Goal: Information Seeking & Learning: Learn about a topic

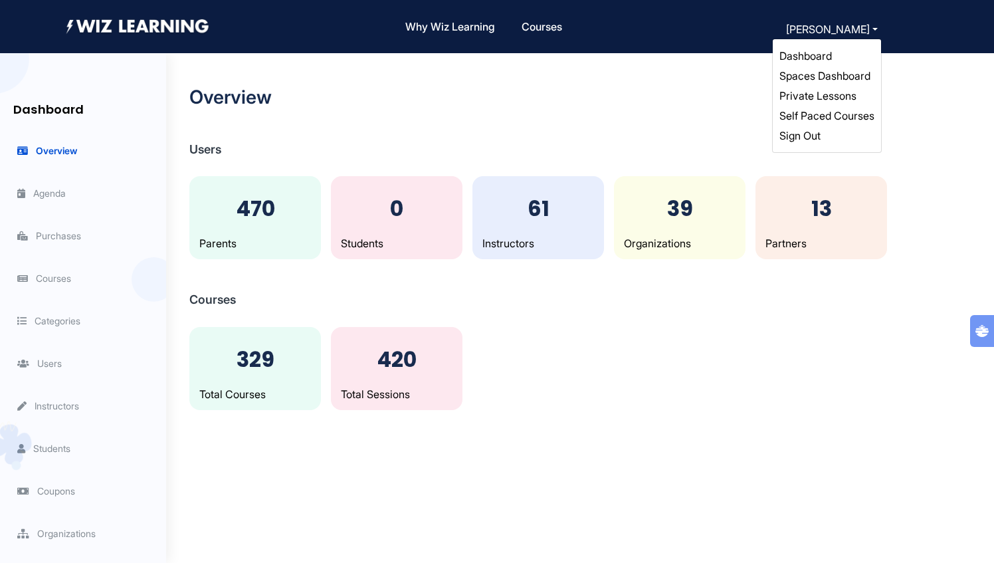
click at [851, 26] on button "[PERSON_NAME]" at bounding box center [832, 29] width 100 height 19
click at [822, 111] on link "Self Paced Courses" at bounding box center [826, 115] width 95 height 13
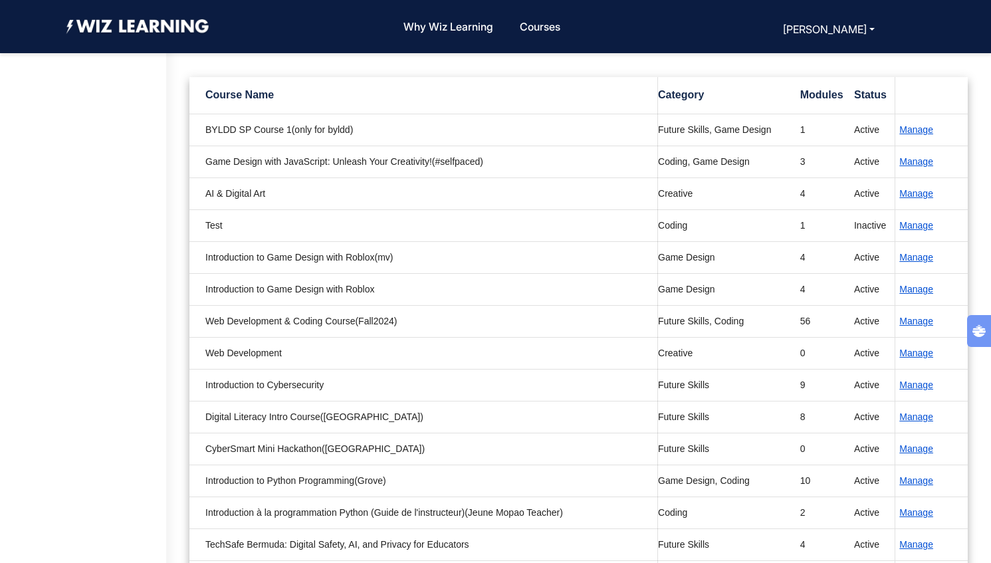
scroll to position [159, 0]
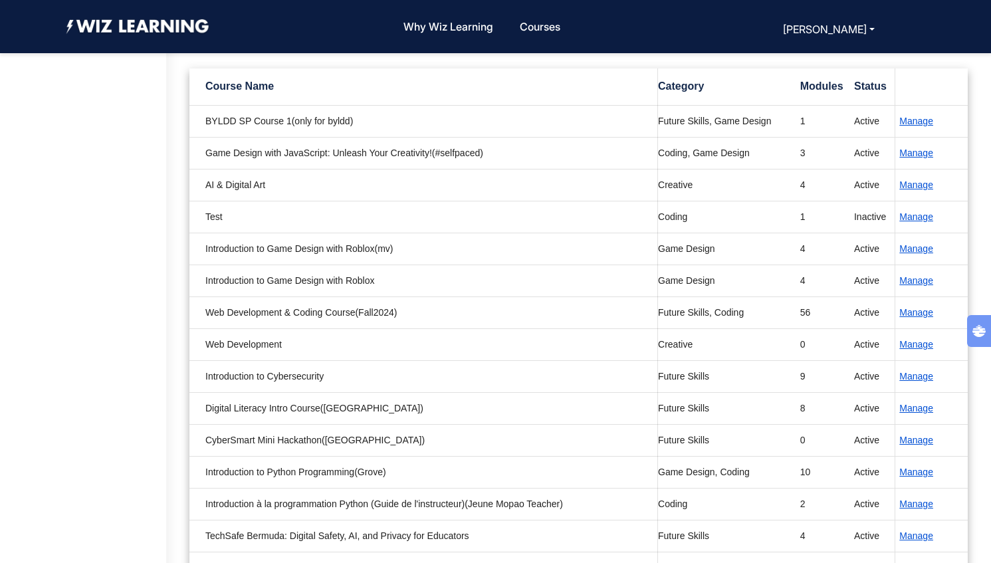
click at [918, 377] on button "Manage" at bounding box center [916, 376] width 42 height 15
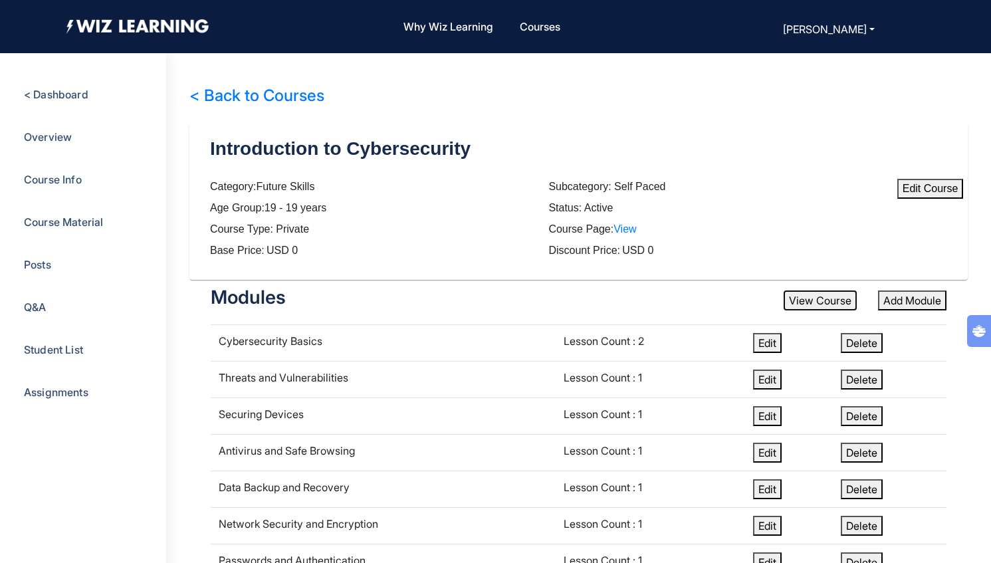
click at [812, 298] on button "View Course" at bounding box center [819, 300] width 73 height 20
click at [290, 98] on link "< Back to Courses" at bounding box center [256, 95] width 135 height 19
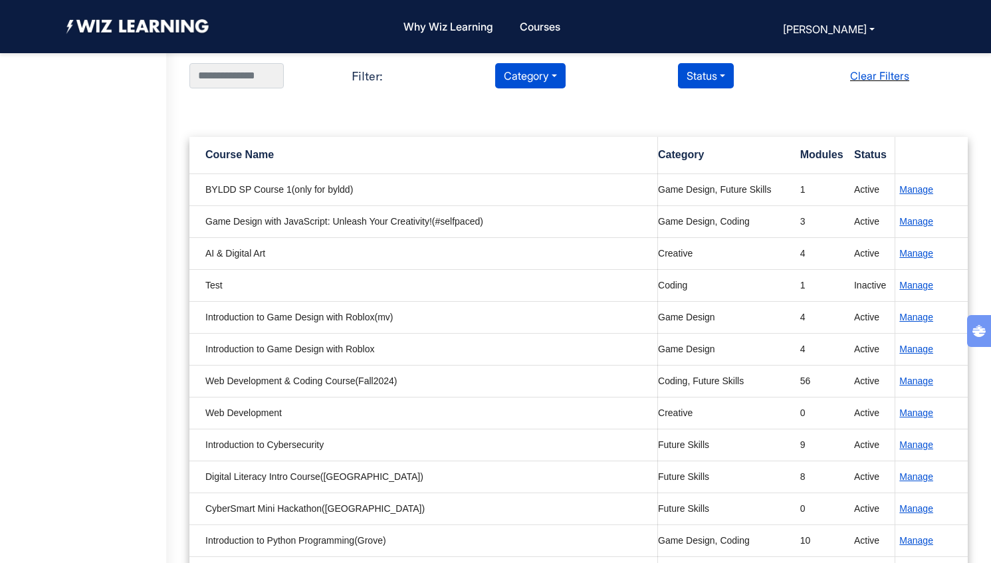
scroll to position [100, 0]
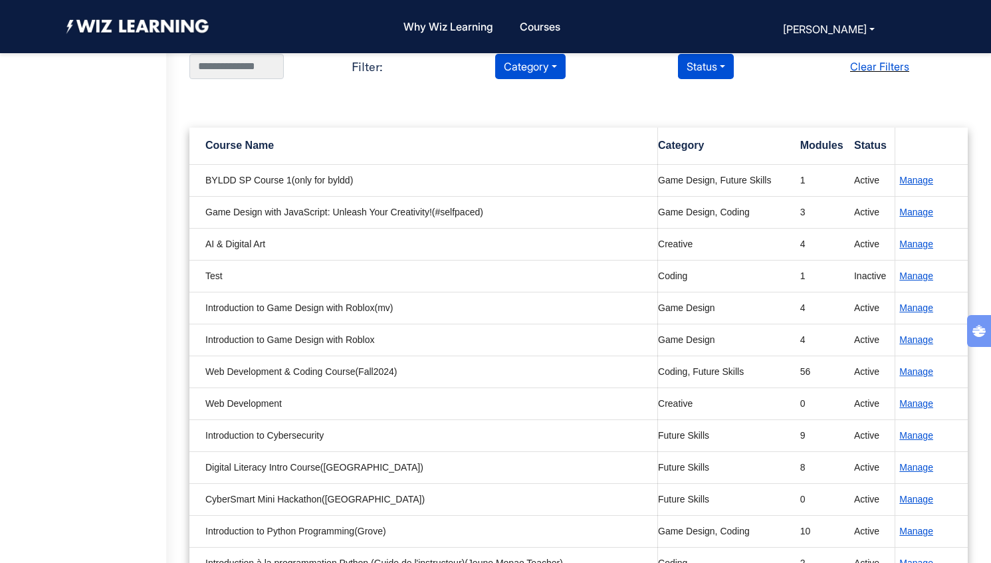
click at [919, 466] on button "Manage" at bounding box center [916, 467] width 42 height 15
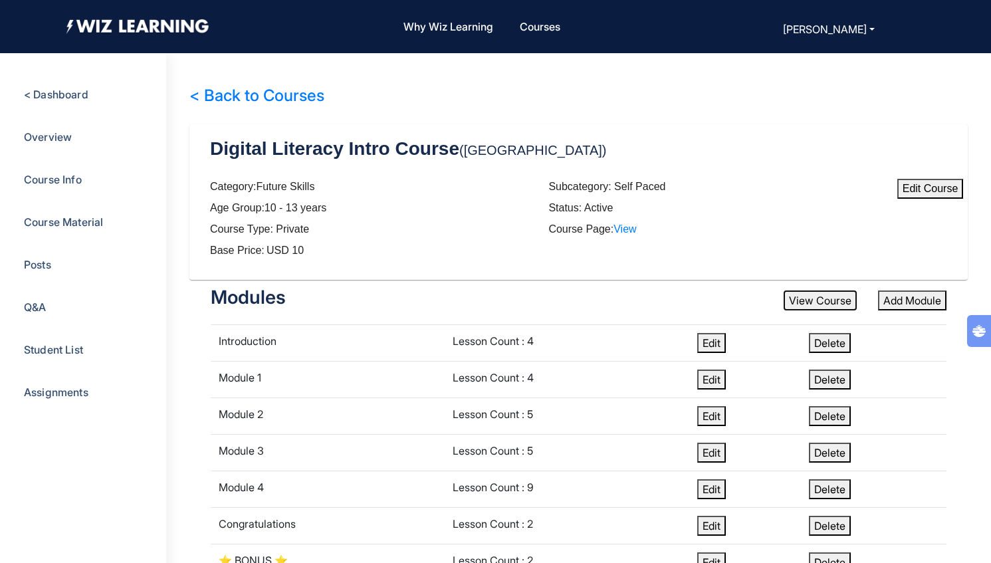
click at [805, 304] on button "View Course" at bounding box center [819, 300] width 73 height 20
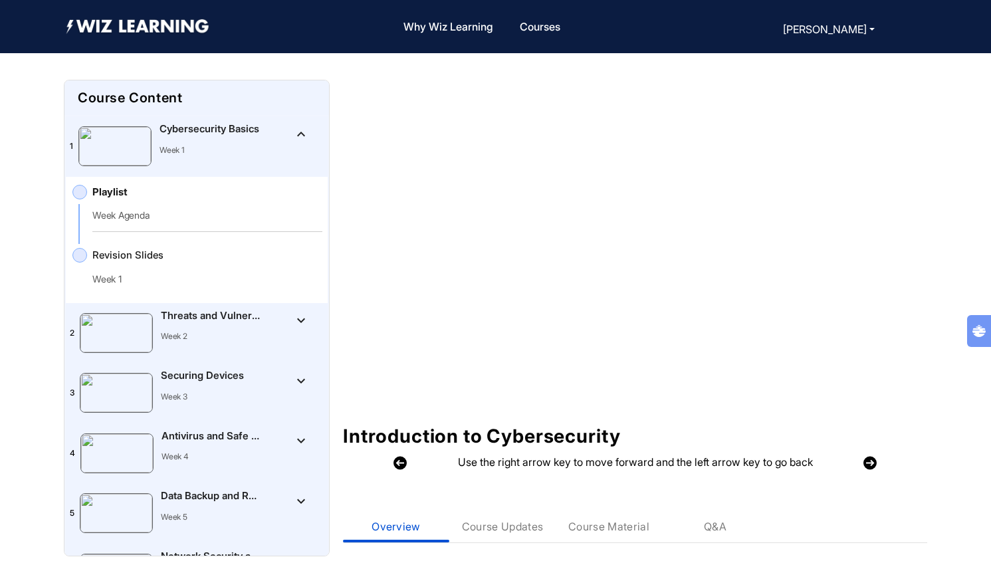
click at [293, 130] on mat-icon "keyboard_arrow_up" at bounding box center [301, 134] width 16 height 16
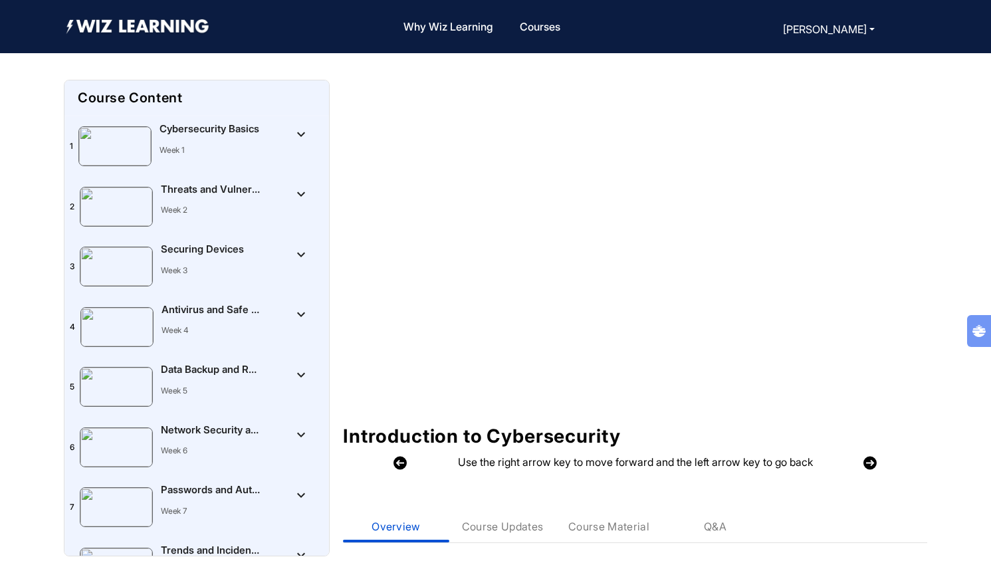
click at [289, 225] on Vulnerabilities"] "2 Threats and Vulnerabilities Week 2 keyboard_arrow_down" at bounding box center [197, 207] width 262 height 60
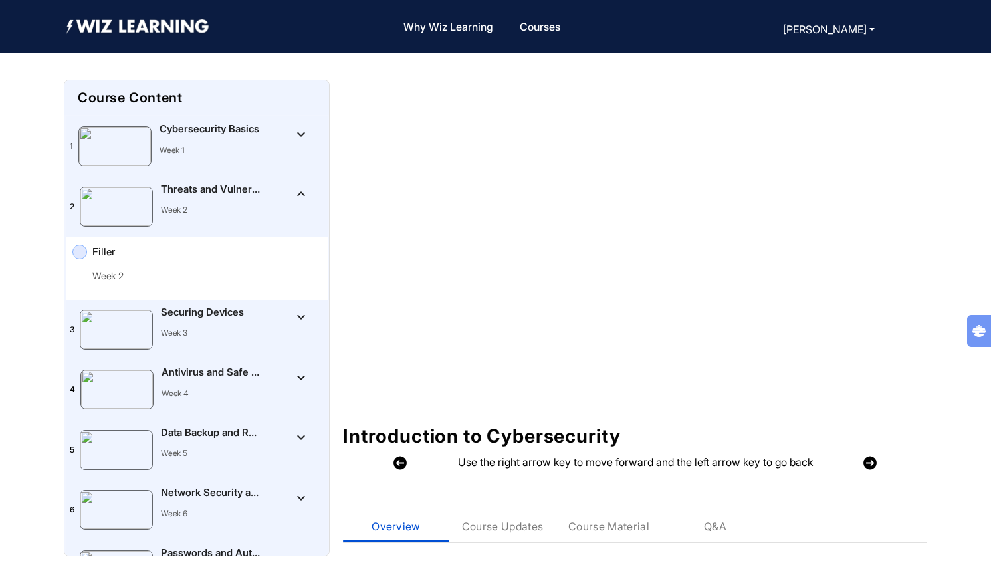
click at [225, 271] on p "Week 2" at bounding box center [195, 275] width 207 height 11
click at [283, 327] on Devices"] "3 Securing Devices Week 3 keyboard_arrow_down" at bounding box center [197, 330] width 262 height 60
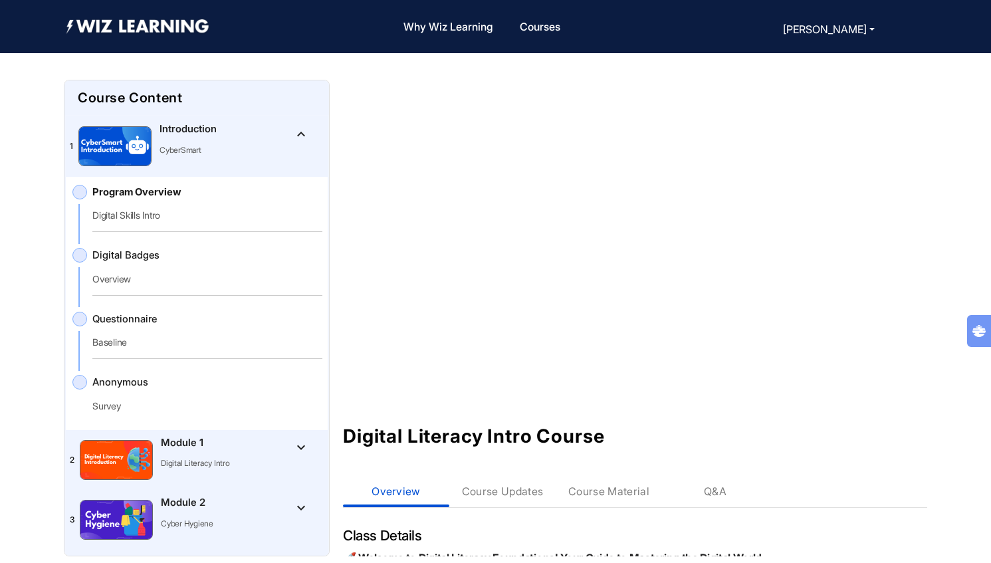
click at [257, 142] on mat-tree-node "1 Introduction CyberSmart keyboard_arrow_up" at bounding box center [197, 146] width 262 height 60
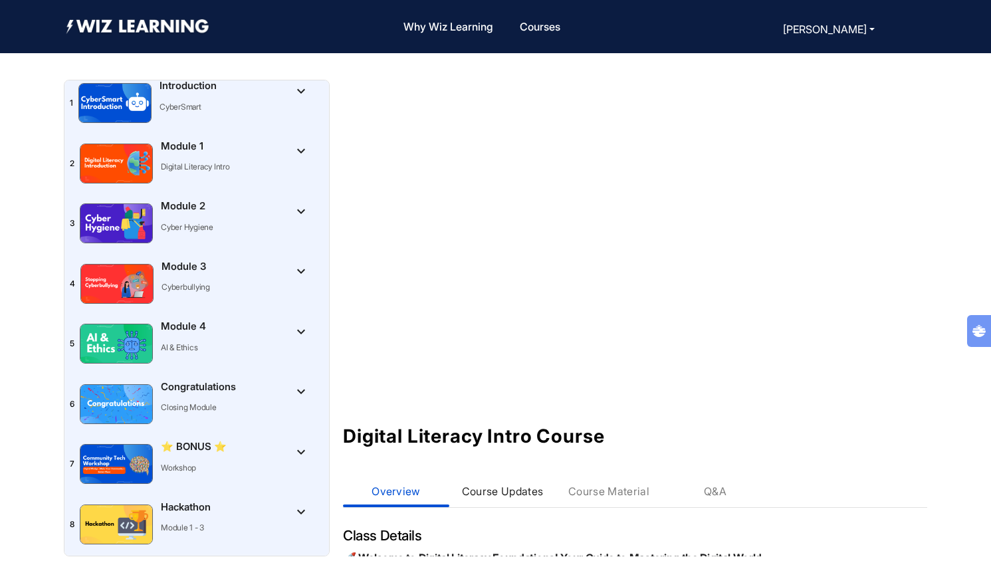
click at [490, 479] on div "Course Updates" at bounding box center [502, 491] width 106 height 32
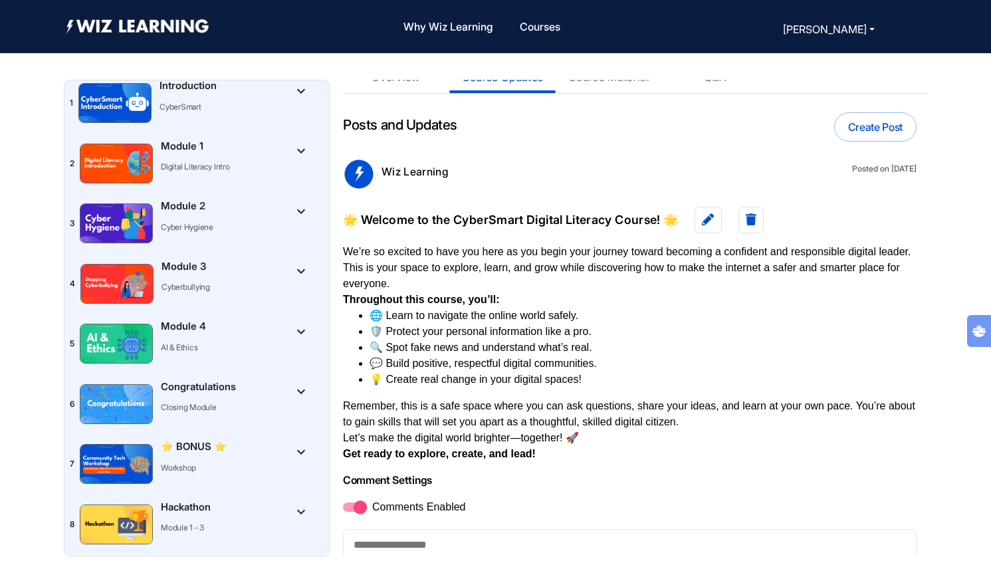
scroll to position [466, 0]
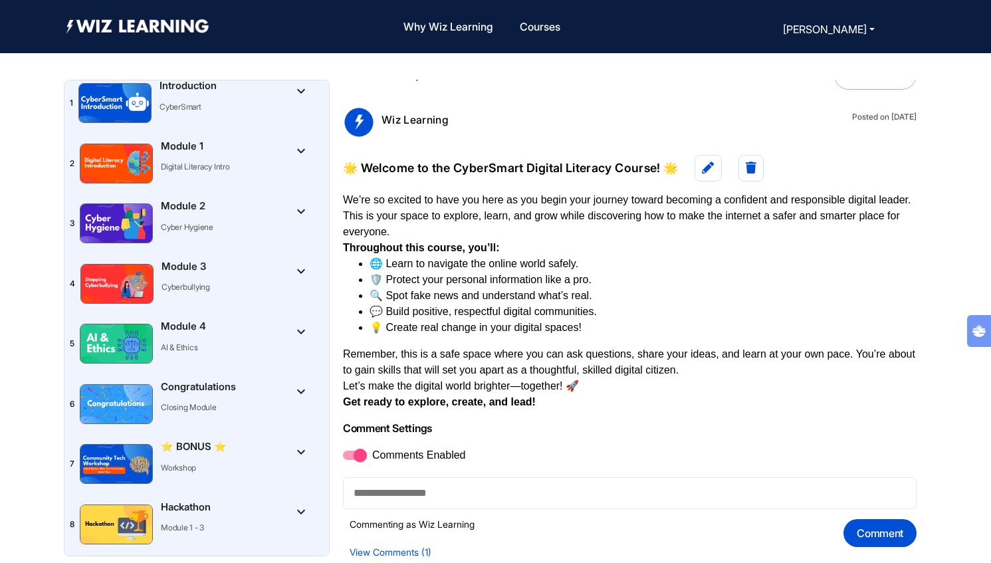
click at [401, 552] on div "View Comments (1)" at bounding box center [633, 552] width 567 height 11
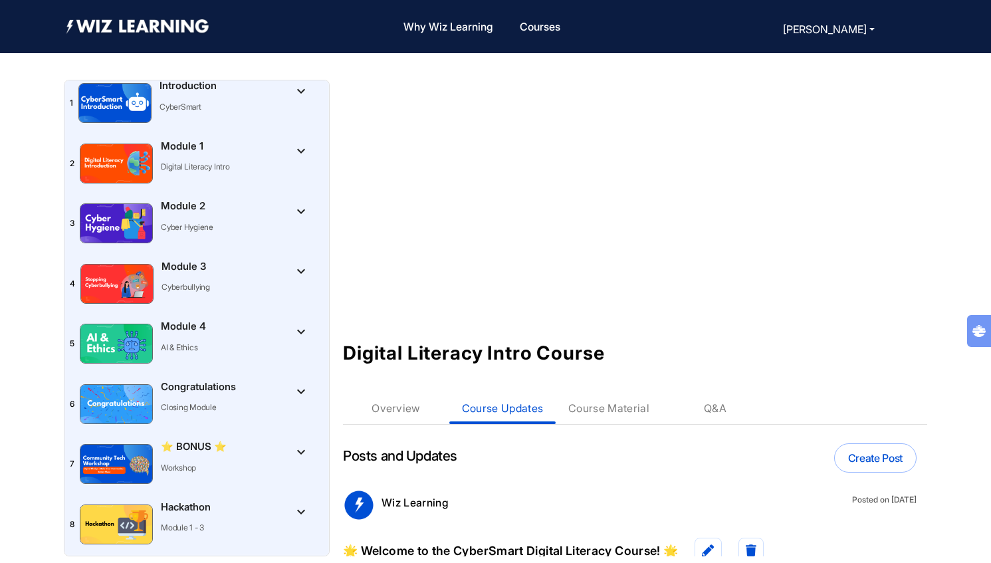
scroll to position [0, 0]
